Goal: Transaction & Acquisition: Purchase product/service

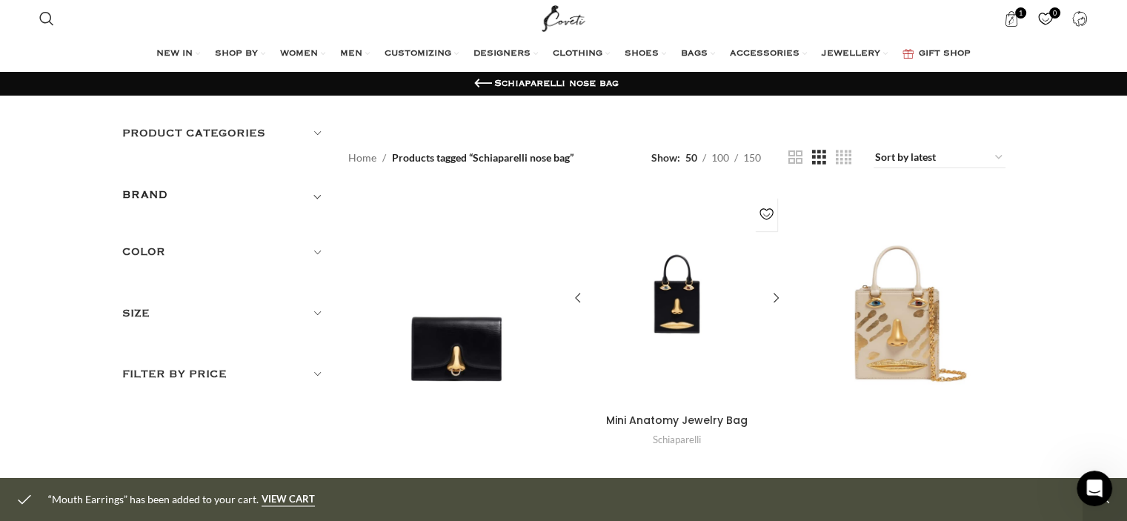
click at [667, 295] on div "Mini Anatomy Jewelry Bag" at bounding box center [676, 298] width 43 height 216
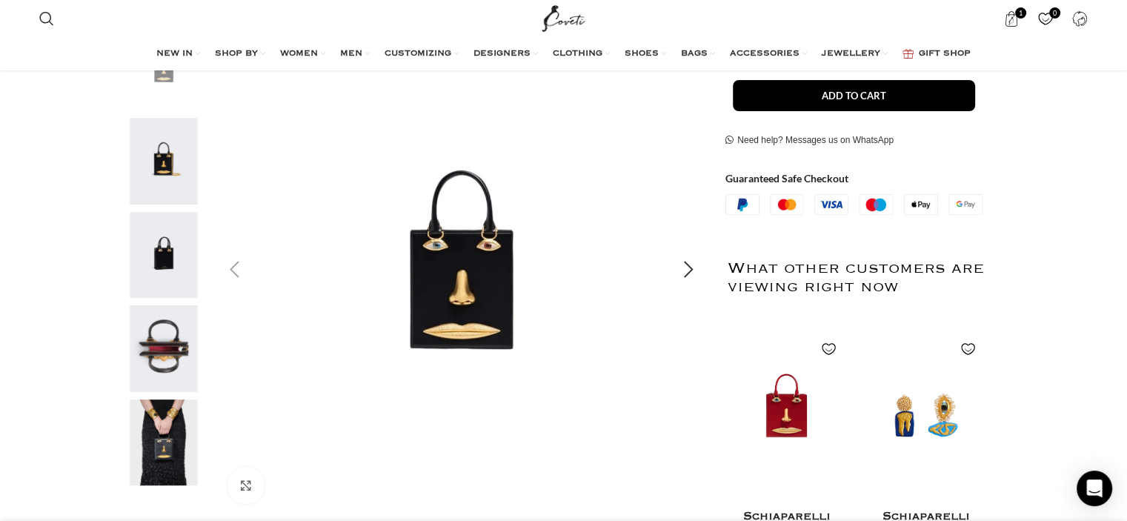
scroll to position [296, 0]
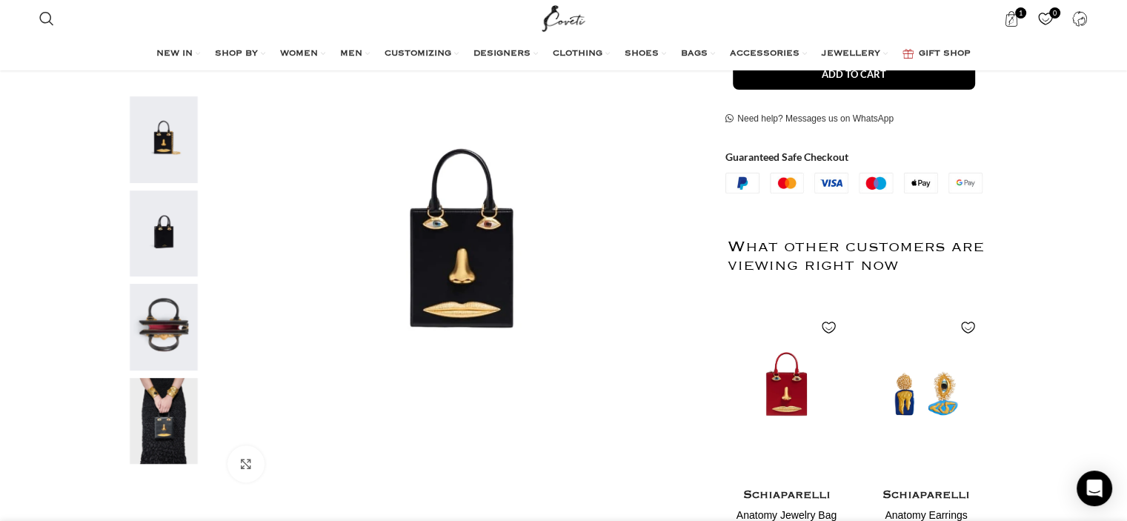
click at [162, 426] on img "5 / 5" at bounding box center [164, 421] width 90 height 87
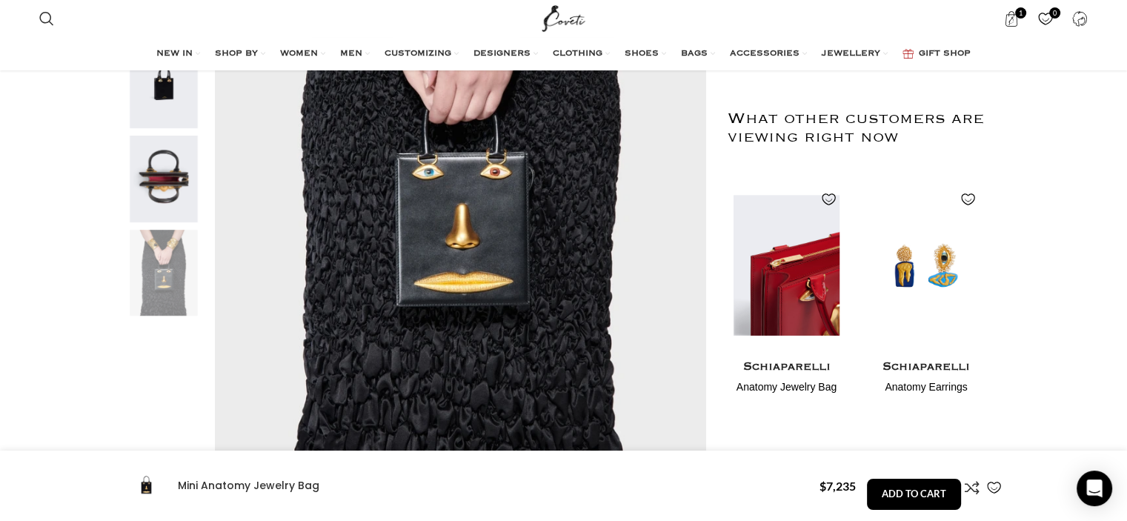
scroll to position [0, 624]
click at [791, 291] on img "1 / 2" at bounding box center [786, 264] width 121 height 183
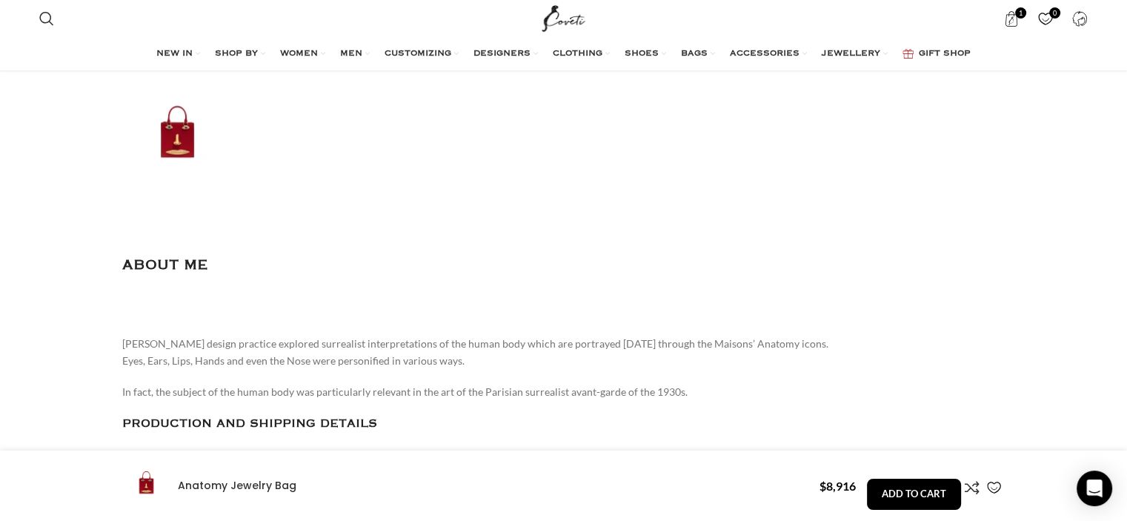
scroll to position [1853, 0]
